Goal: Information Seeking & Learning: Learn about a topic

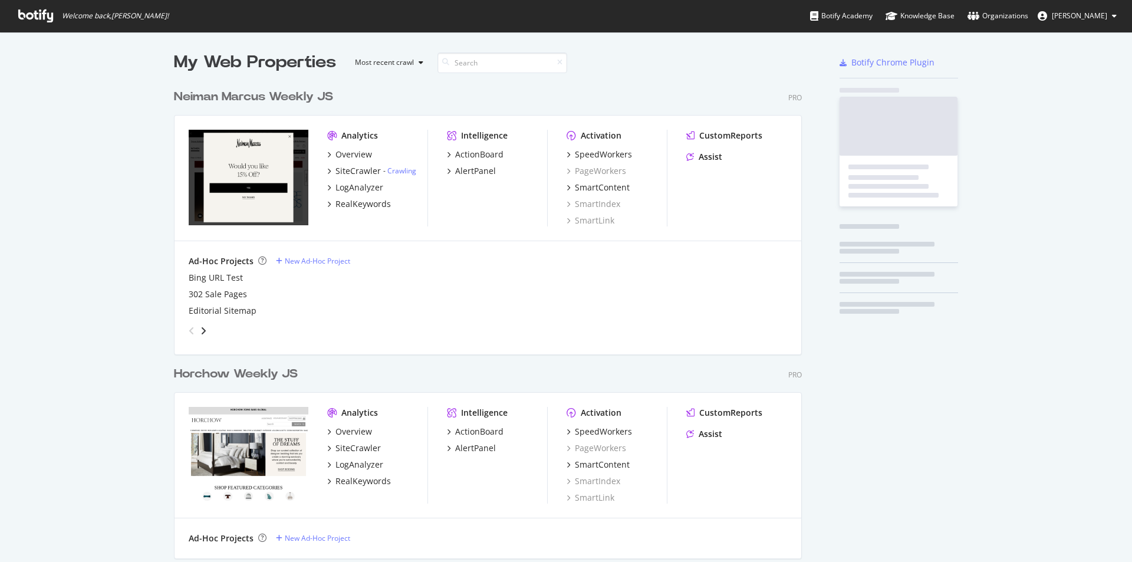
scroll to position [553, 1114]
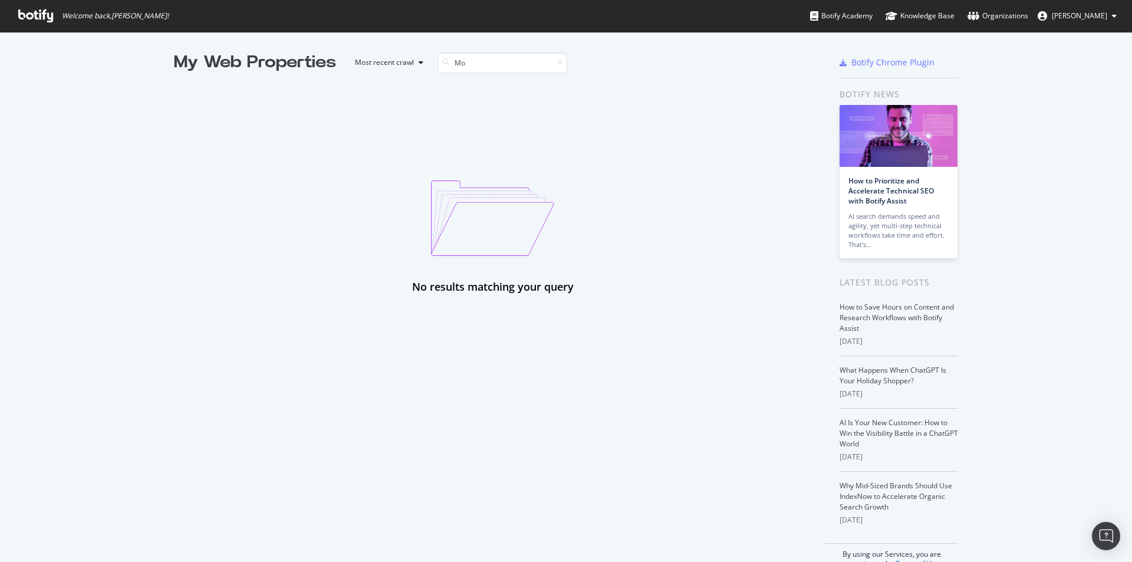
type input "M"
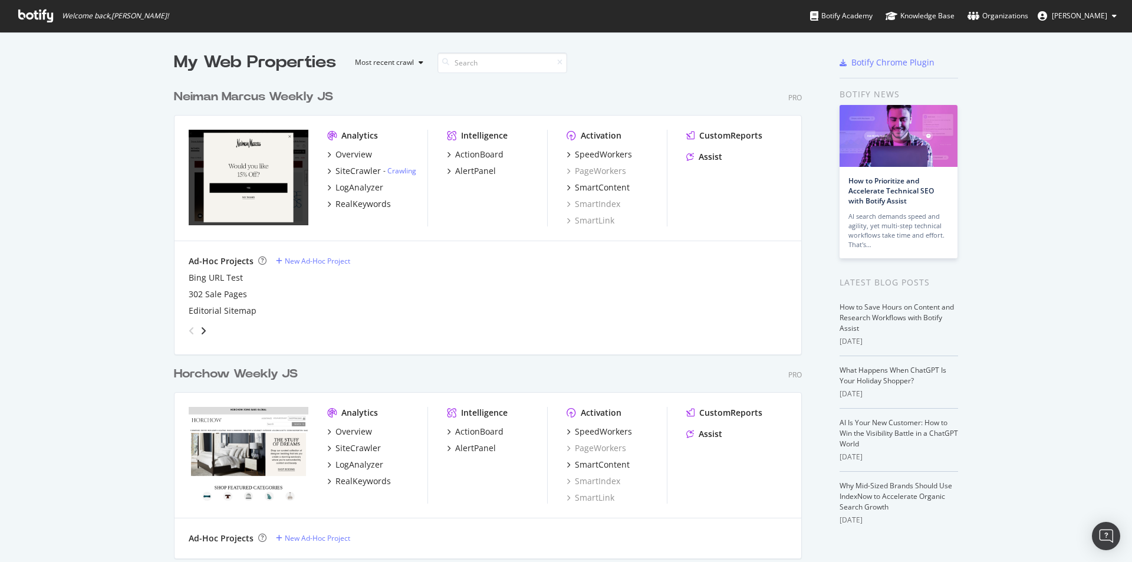
scroll to position [731, 629]
click at [381, 168] on div "- Crawling" at bounding box center [398, 171] width 35 height 10
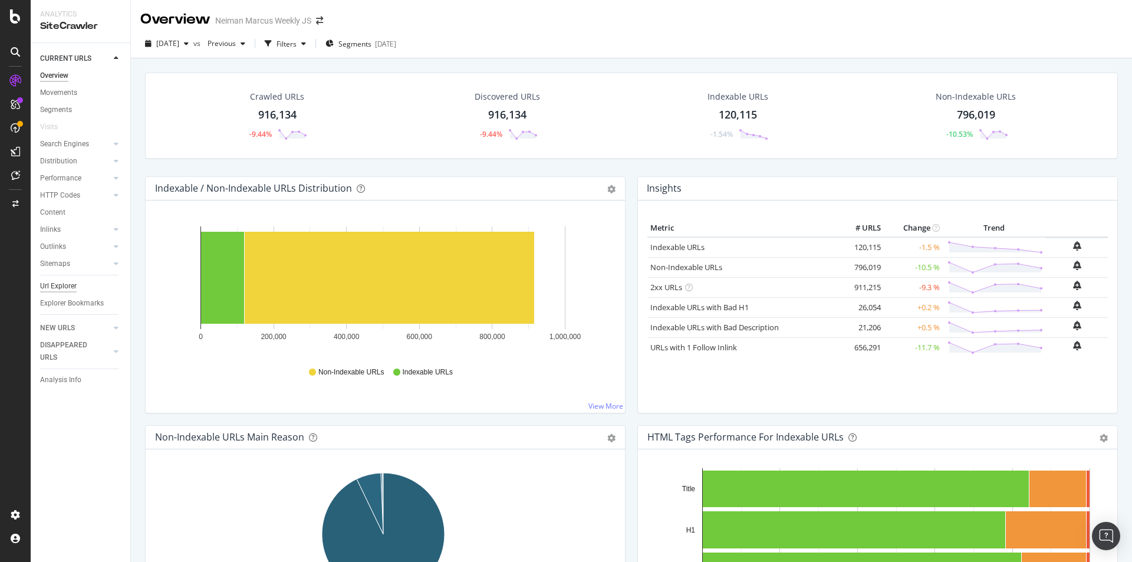
click at [62, 281] on div "Url Explorer" at bounding box center [58, 286] width 37 height 12
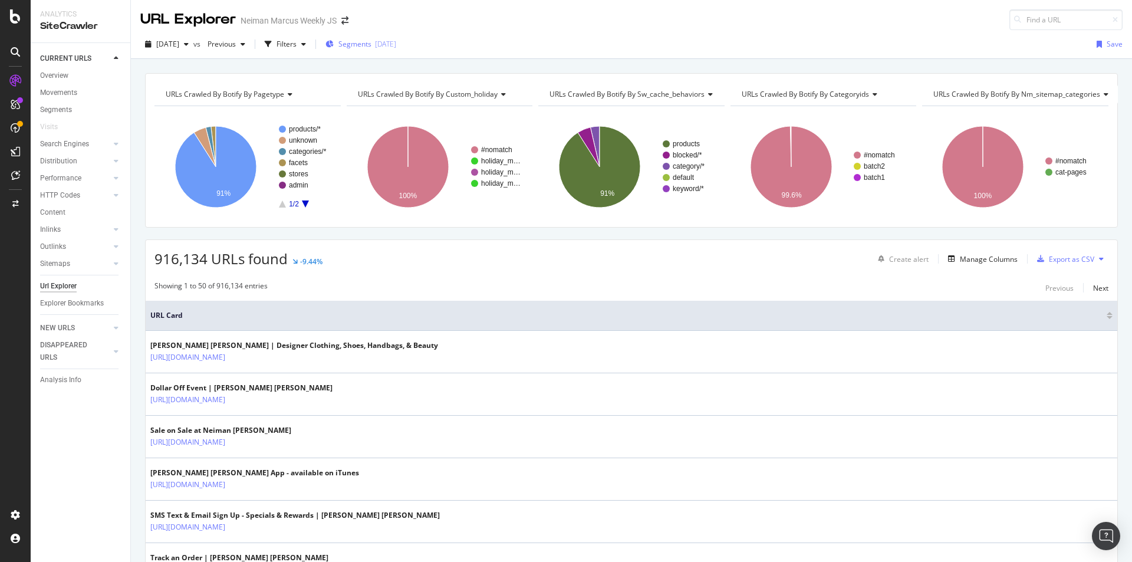
click at [396, 42] on div "[DATE]" at bounding box center [385, 44] width 21 height 10
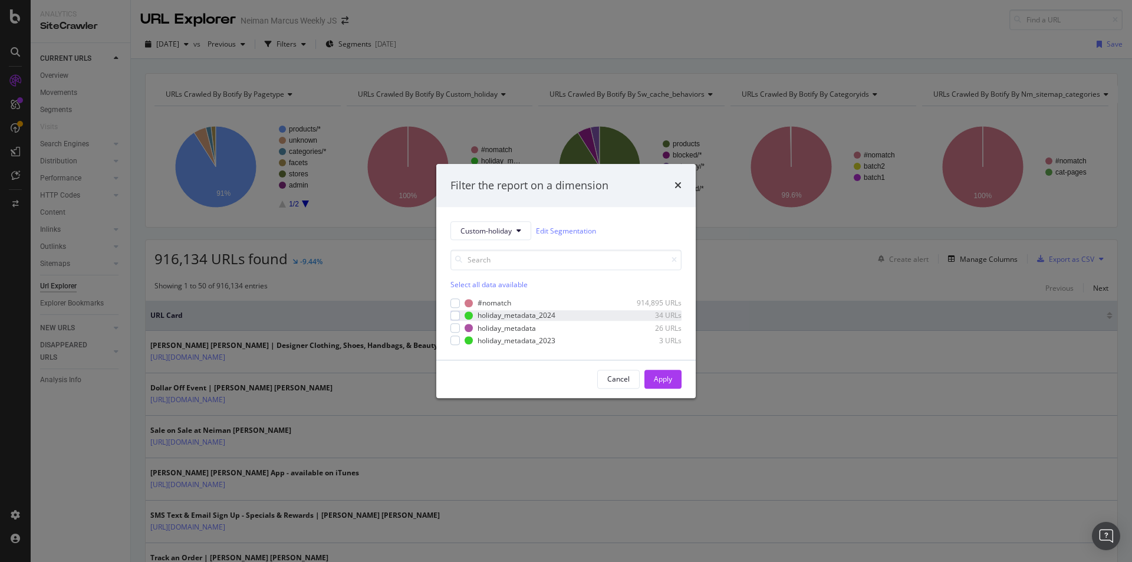
click at [462, 314] on div "holiday_metadata_2024 34 URLs" at bounding box center [565, 316] width 231 height 10
click at [663, 385] on div "Apply" at bounding box center [663, 379] width 18 height 18
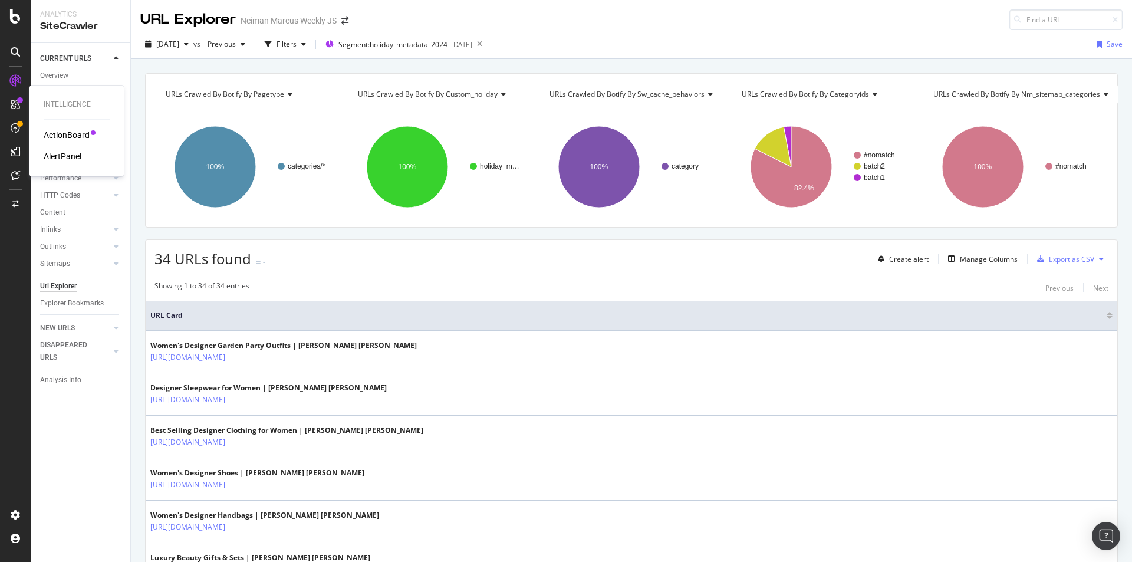
click at [68, 135] on div "ActionBoard" at bounding box center [67, 135] width 46 height 12
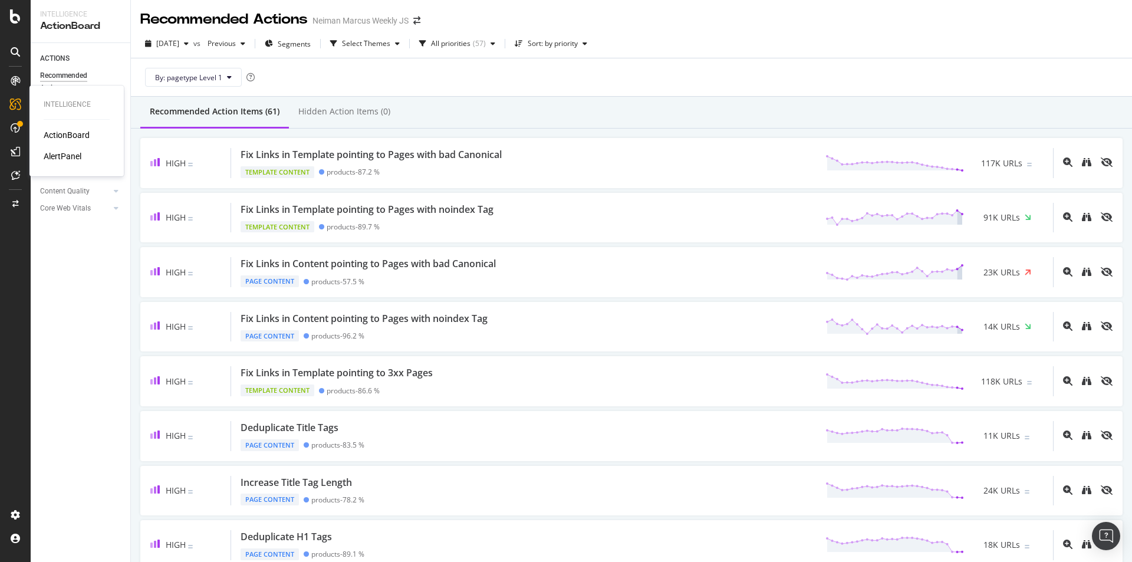
click at [67, 154] on div "AlertPanel" at bounding box center [63, 156] width 38 height 12
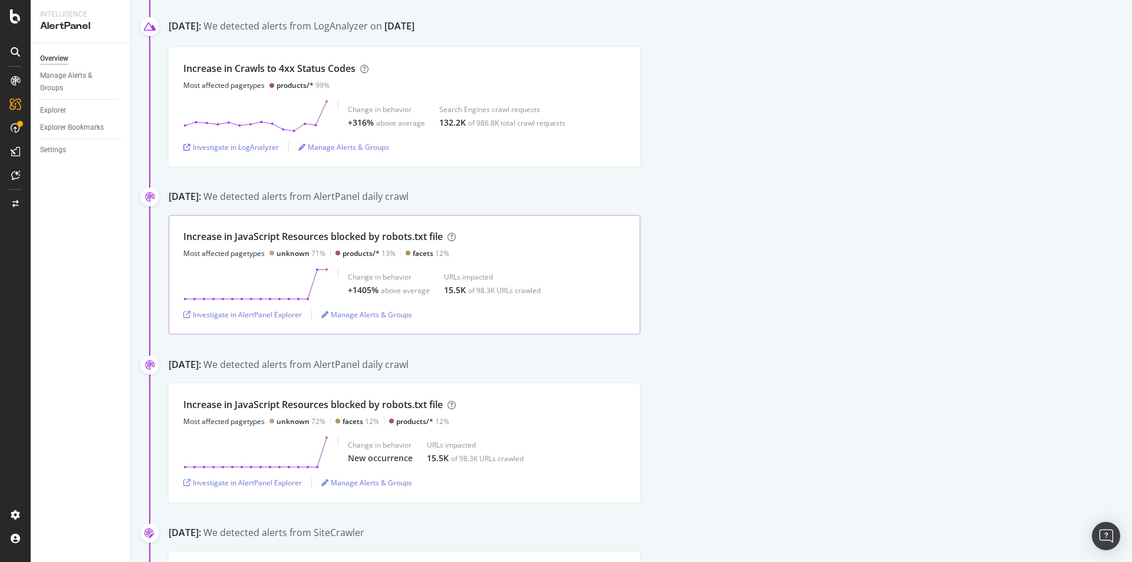
scroll to position [118, 0]
